Goal: Information Seeking & Learning: Learn about a topic

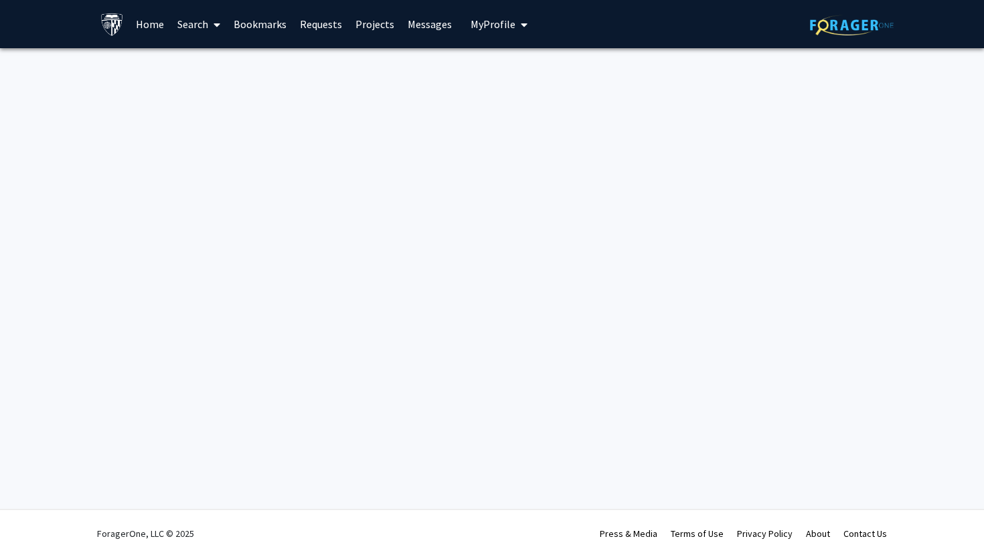
click at [142, 15] on link "Home" at bounding box center [150, 24] width 42 height 47
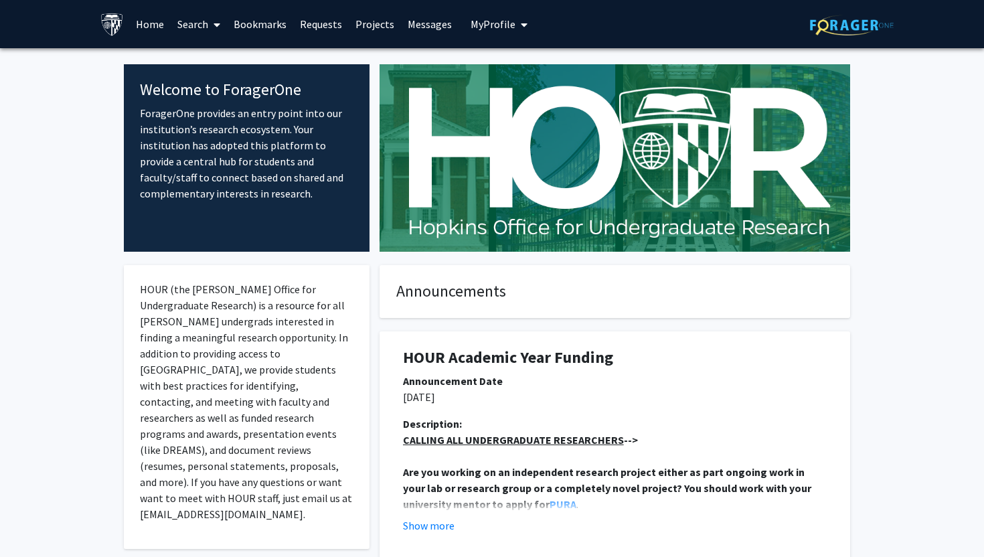
click at [204, 29] on link "Search" at bounding box center [199, 24] width 56 height 47
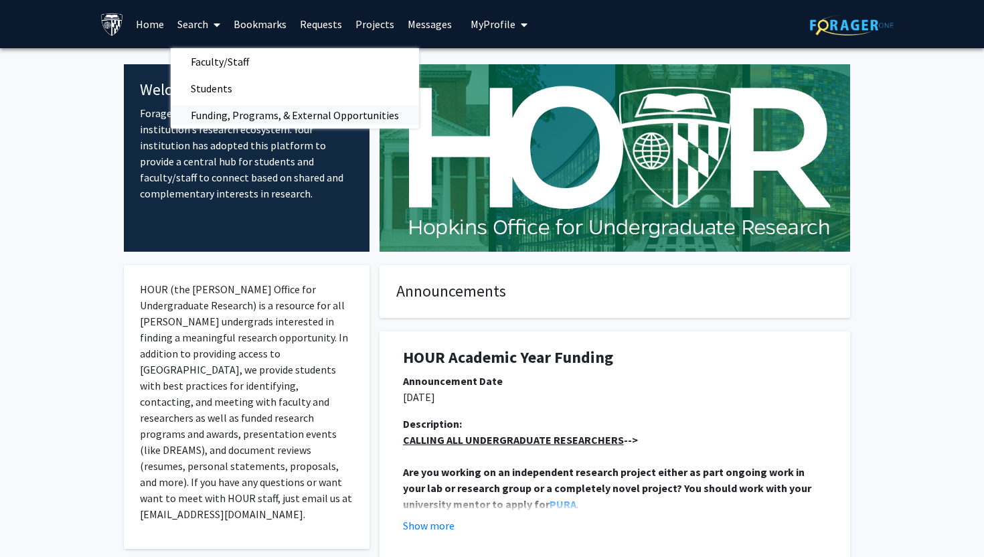
click at [254, 116] on span "Funding, Programs, & External Opportunities" at bounding box center [295, 115] width 248 height 27
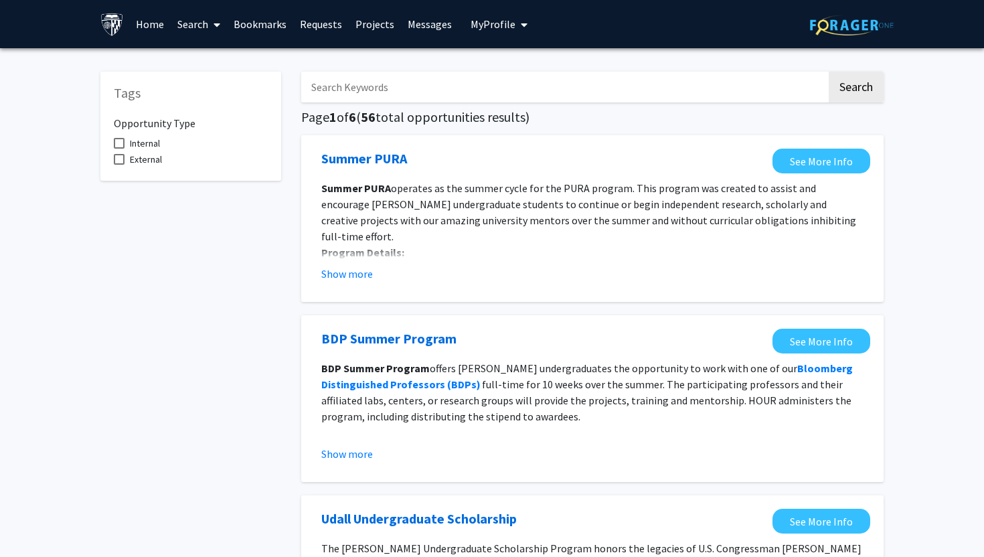
click at [155, 28] on link "Home" at bounding box center [150, 24] width 42 height 47
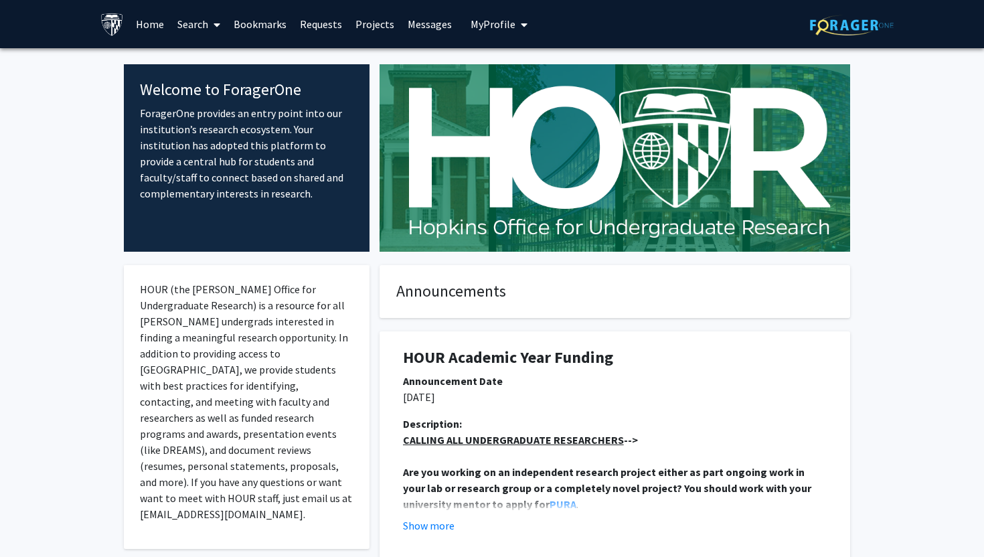
click at [211, 28] on span at bounding box center [214, 24] width 12 height 47
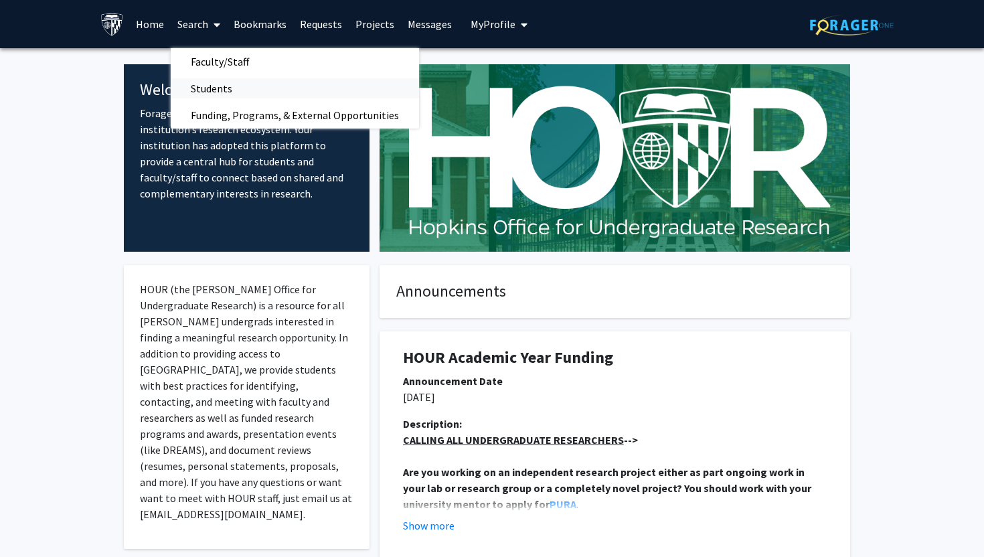
click at [225, 82] on span "Students" at bounding box center [212, 88] width 82 height 27
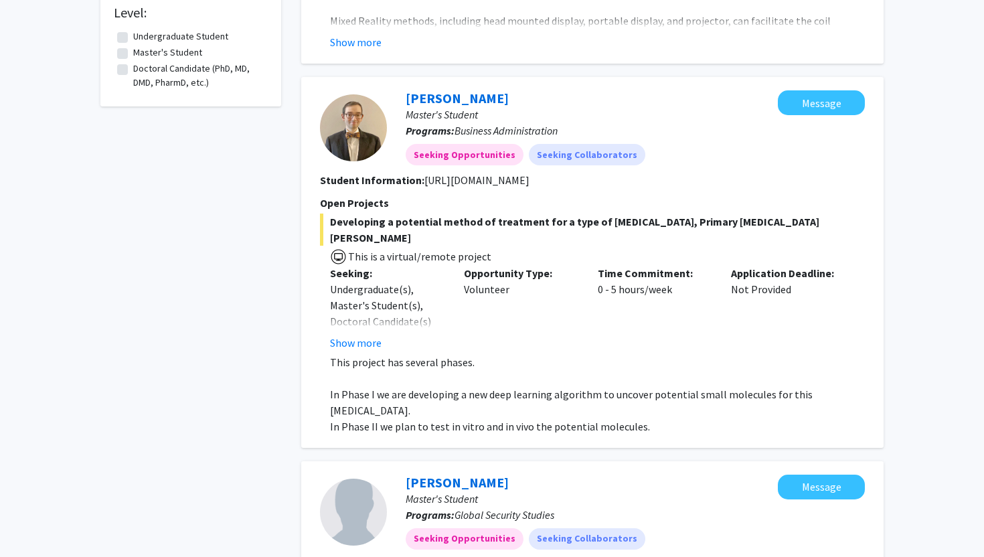
scroll to position [489, 0]
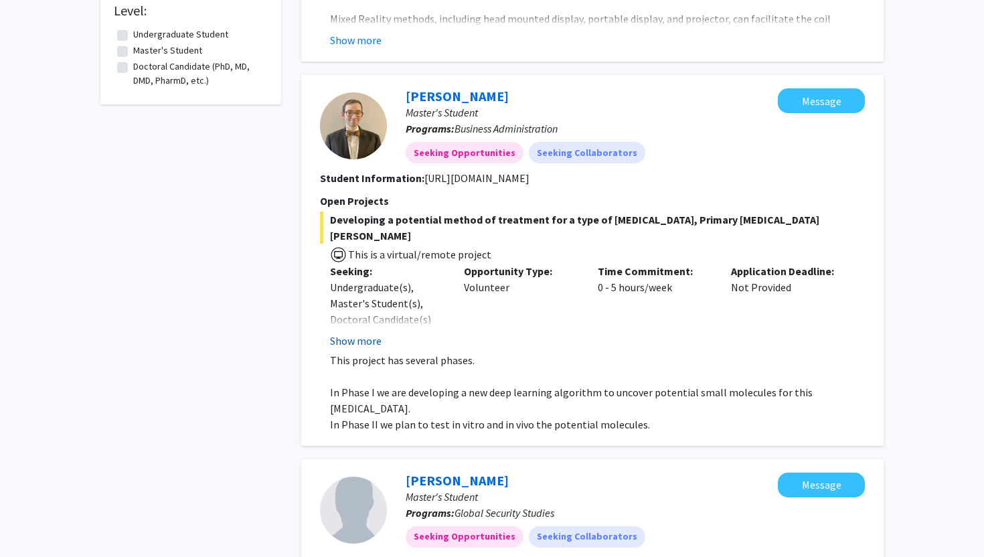
click at [343, 333] on button "Show more" at bounding box center [356, 341] width 52 height 16
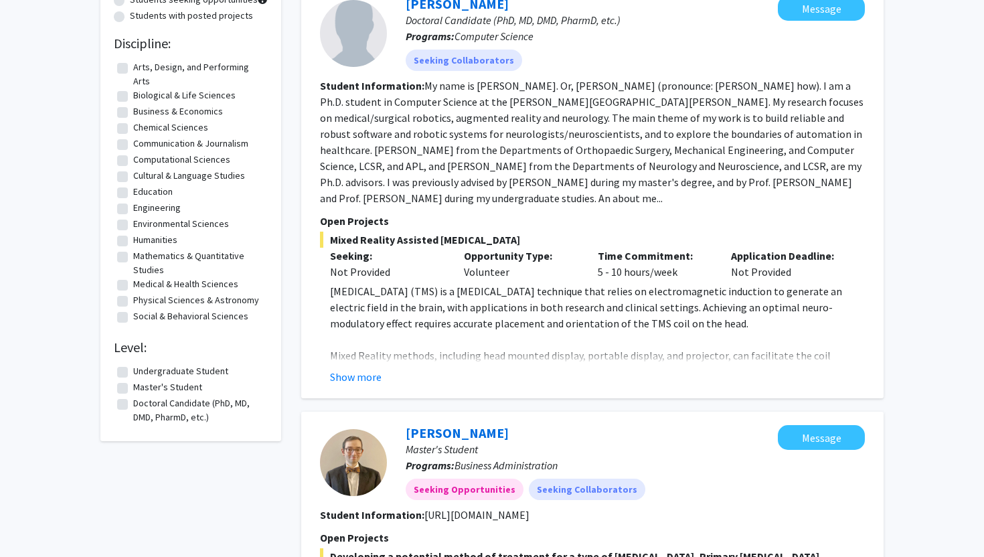
scroll to position [0, 0]
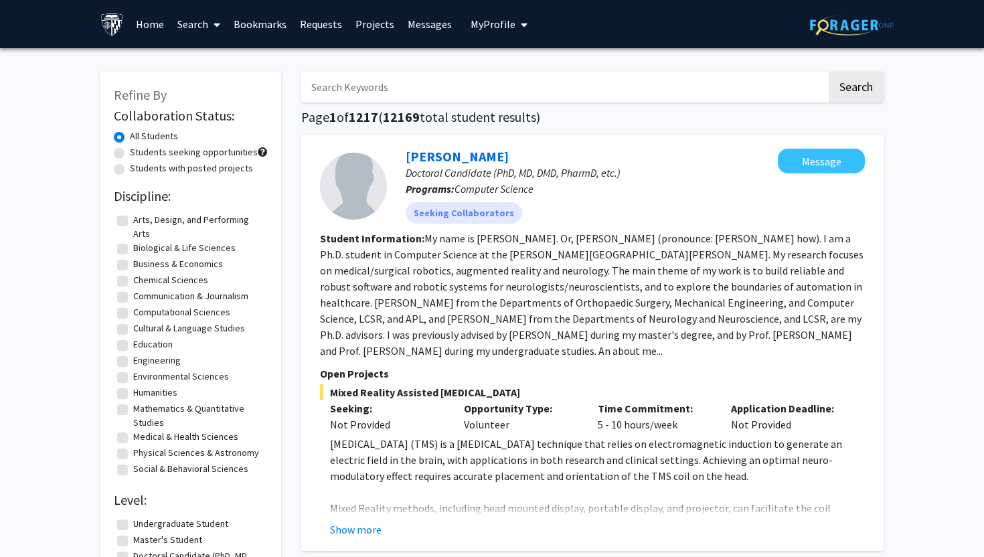
click at [218, 24] on icon at bounding box center [217, 24] width 7 height 11
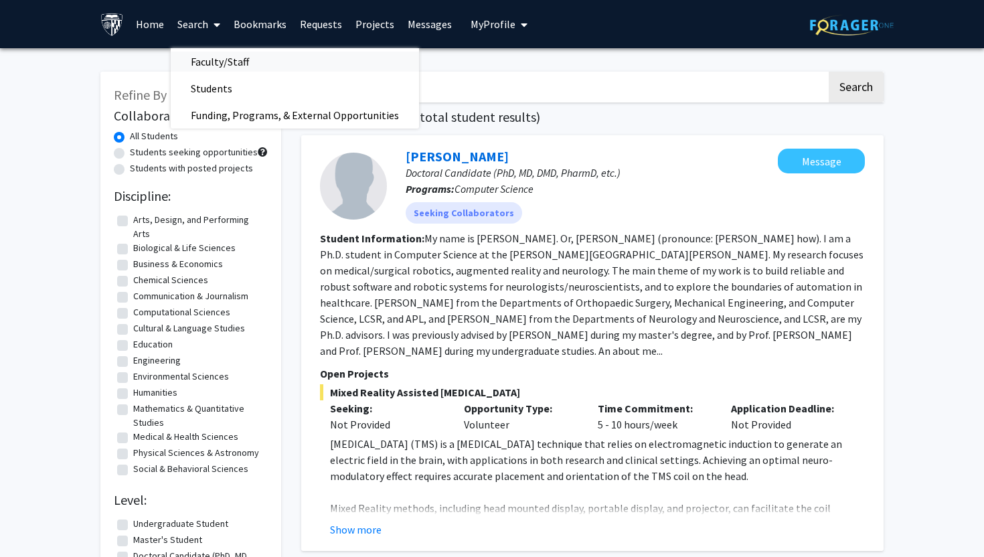
click at [245, 64] on span "Faculty/Staff" at bounding box center [220, 61] width 98 height 27
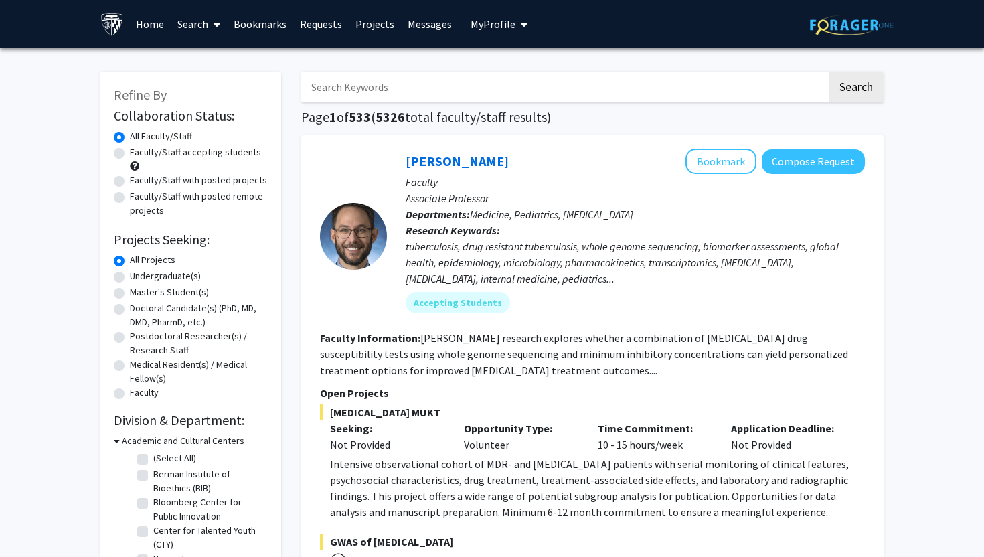
click at [232, 155] on label "Faculty/Staff accepting students" at bounding box center [195, 152] width 131 height 14
click at [139, 154] on input "Faculty/Staff accepting students" at bounding box center [134, 149] width 9 height 9
radio input "true"
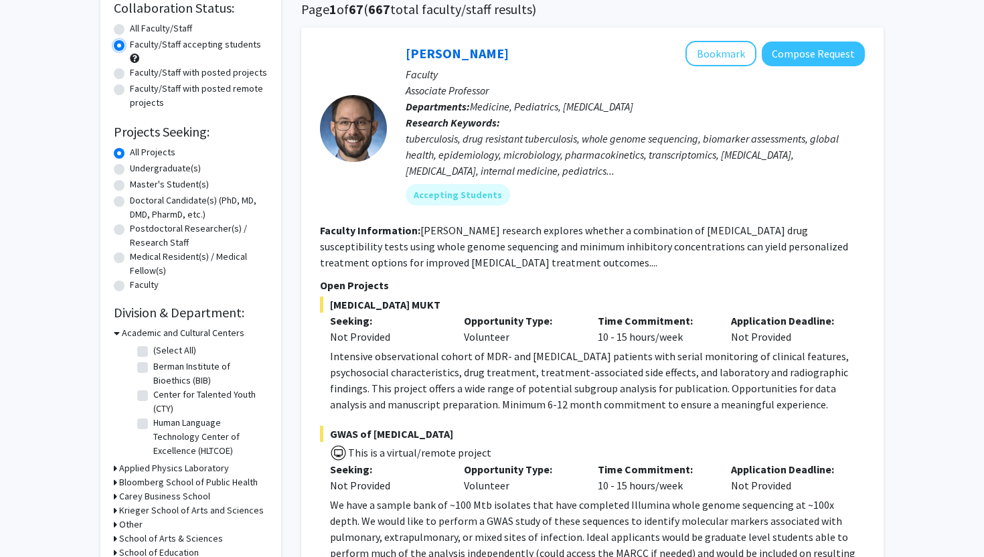
scroll to position [101, 0]
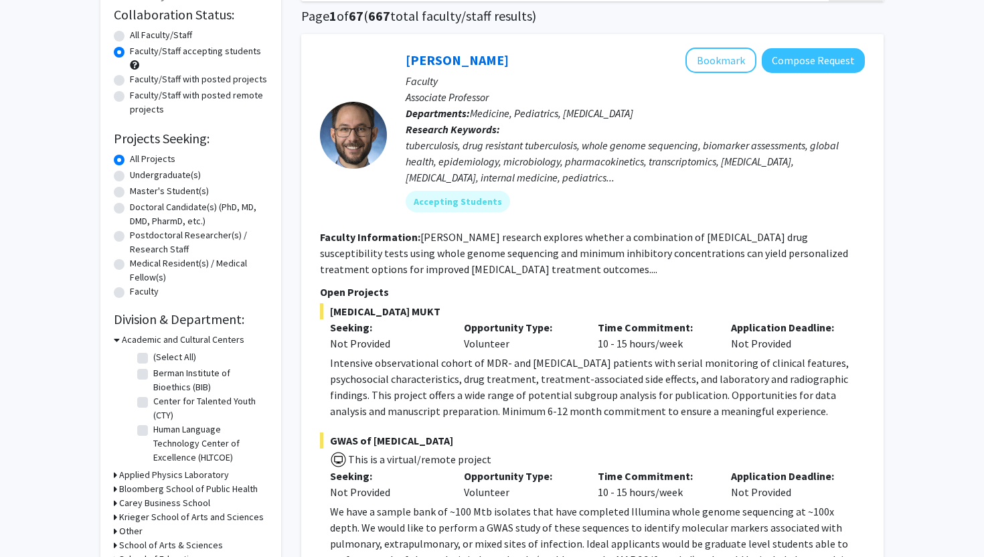
click at [173, 176] on label "Undergraduate(s)" at bounding box center [165, 175] width 71 height 14
click at [139, 176] on input "Undergraduate(s)" at bounding box center [134, 172] width 9 height 9
radio input "true"
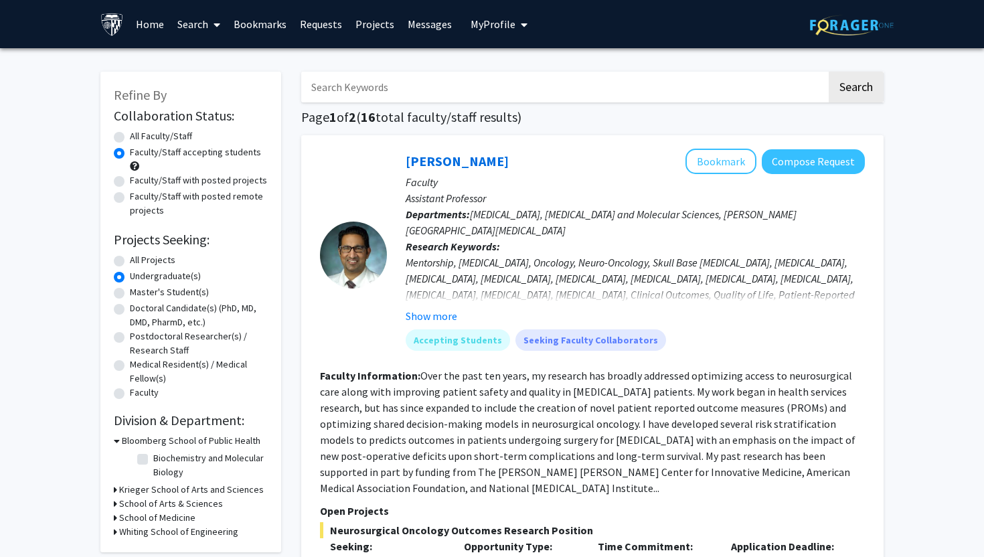
click at [372, 94] on input "Search Keywords" at bounding box center [564, 87] width 526 height 31
type input "fried"
click at [829, 72] on button "Search" at bounding box center [856, 87] width 55 height 31
radio input "true"
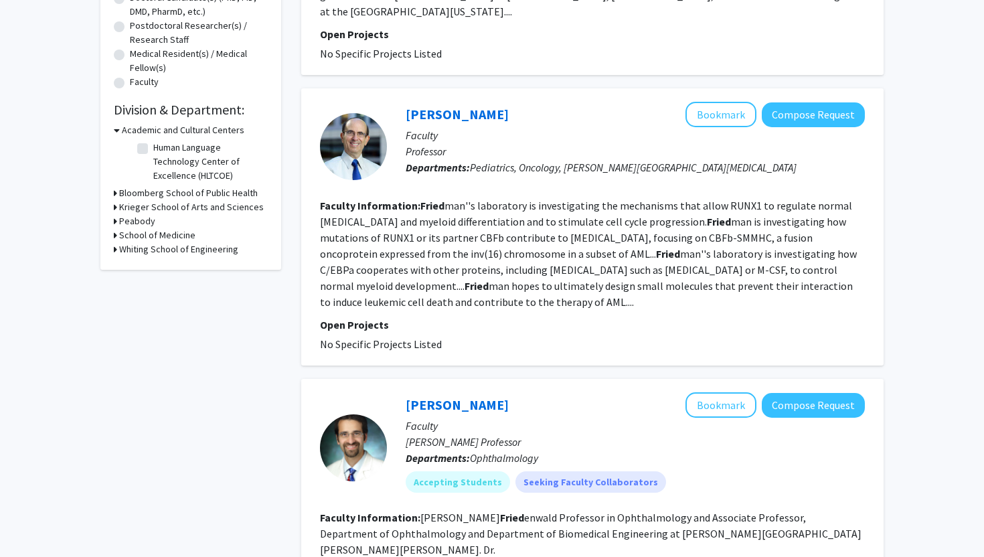
scroll to position [314, 0]
